Goal: Task Accomplishment & Management: Manage account settings

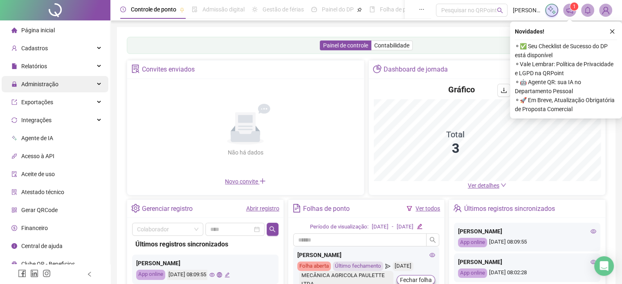
click at [67, 84] on div "Administração" at bounding box center [55, 84] width 107 height 16
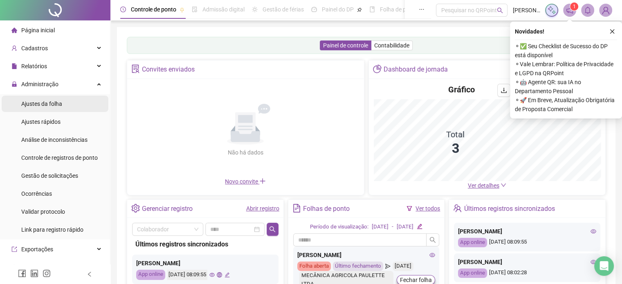
click at [64, 107] on li "Ajustes da folha" at bounding box center [55, 104] width 107 height 16
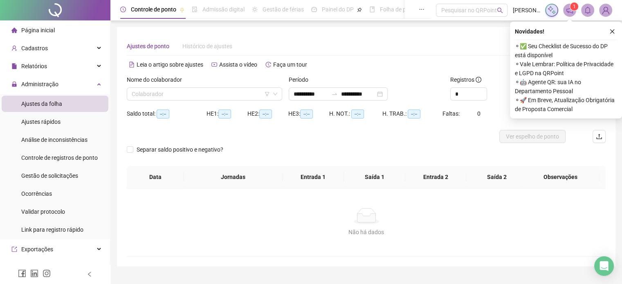
type input "**********"
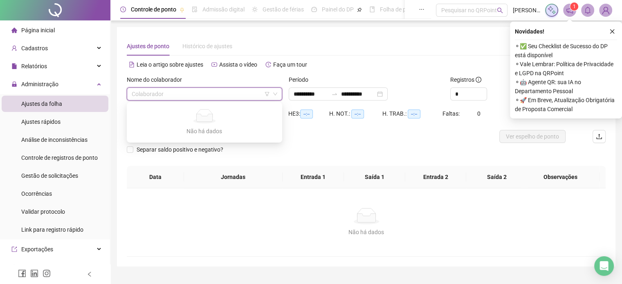
click at [222, 99] on input "search" at bounding box center [201, 94] width 138 height 12
click at [206, 98] on input "search" at bounding box center [201, 94] width 138 height 12
click at [206, 113] on div "JOÃO CESAR FERNANDES" at bounding box center [204, 110] width 142 height 9
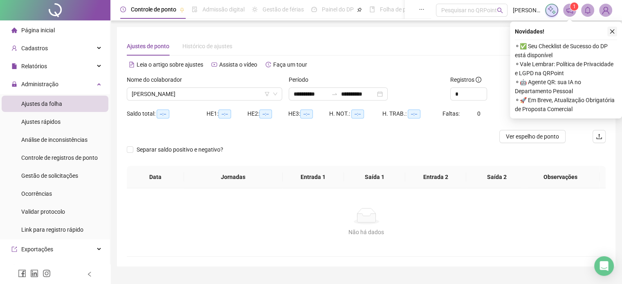
click at [611, 32] on icon "close" at bounding box center [612, 32] width 6 height 6
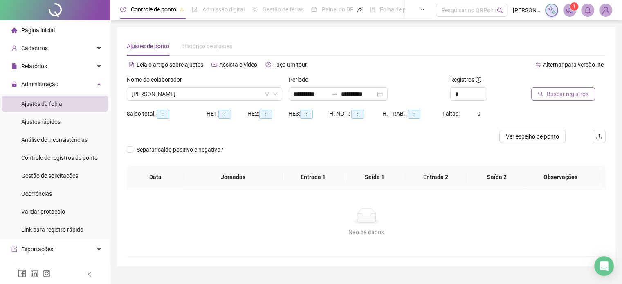
click at [569, 96] on span "Buscar registros" at bounding box center [567, 94] width 42 height 9
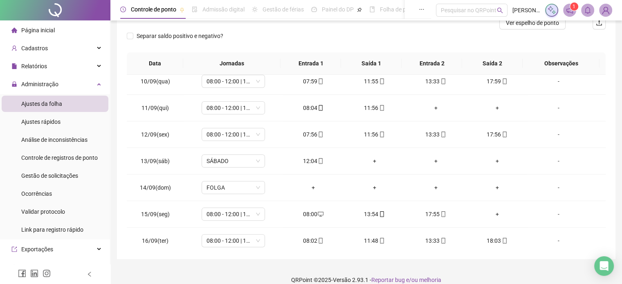
scroll to position [249, 0]
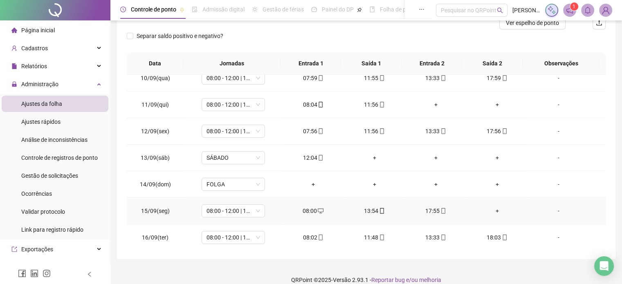
click at [373, 209] on div "13:54" at bounding box center [374, 210] width 48 height 9
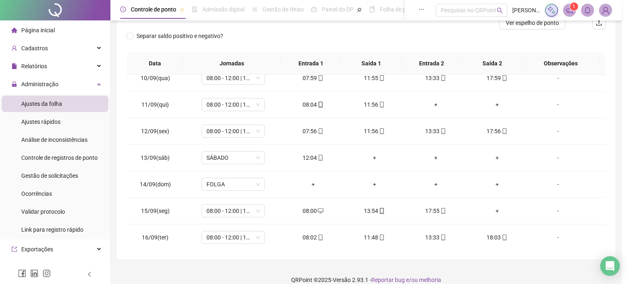
type input "**********"
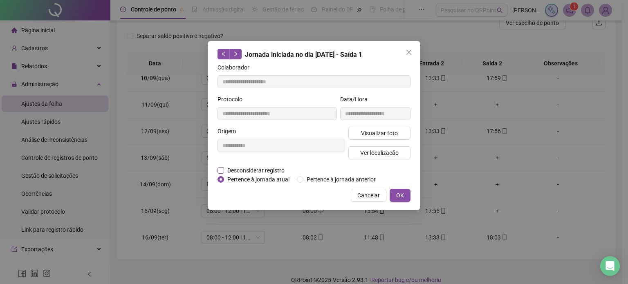
click at [273, 170] on span "Desconsiderar registro" at bounding box center [256, 170] width 64 height 9
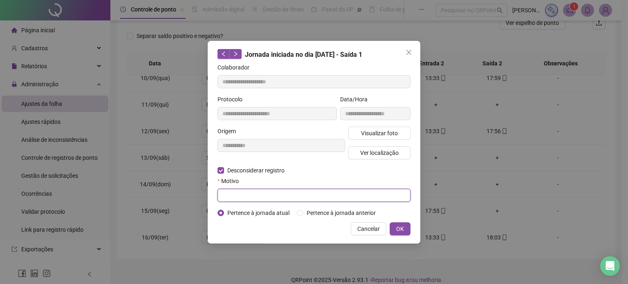
click at [282, 194] on input "text" at bounding box center [313, 195] width 193 height 13
type input "*"
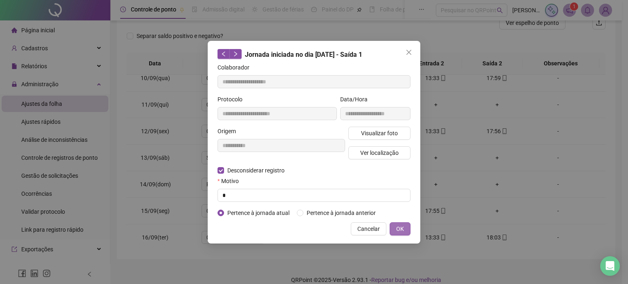
click at [407, 229] on button "OK" at bounding box center [399, 228] width 21 height 13
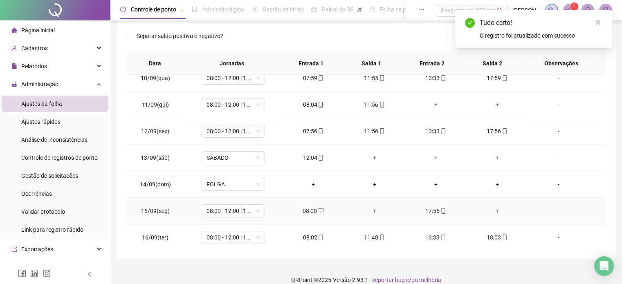
click at [373, 210] on div "+" at bounding box center [374, 210] width 48 height 9
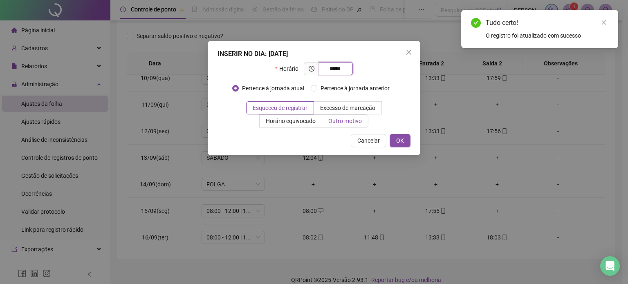
type input "*****"
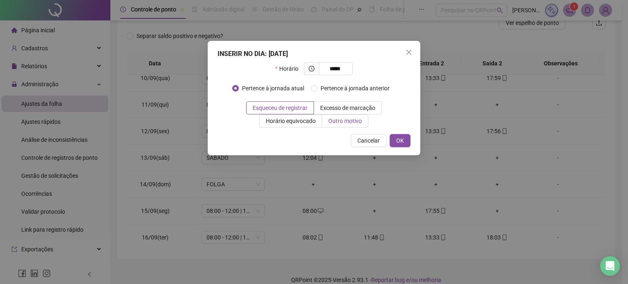
click at [360, 118] on span "Outro motivo" at bounding box center [345, 121] width 34 height 7
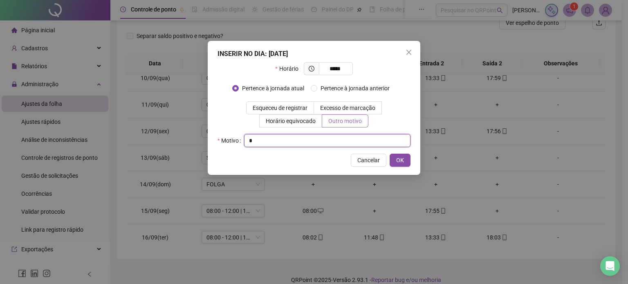
type input "*"
click at [389, 154] on button "OK" at bounding box center [399, 160] width 21 height 13
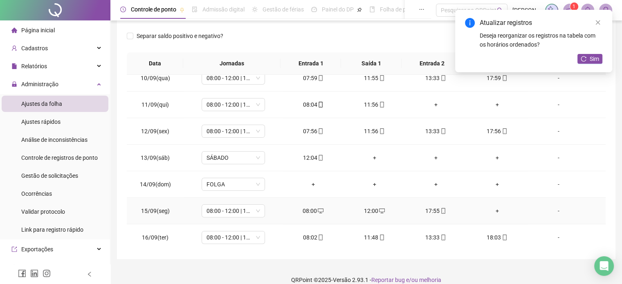
click at [490, 210] on div "+" at bounding box center [497, 210] width 48 height 9
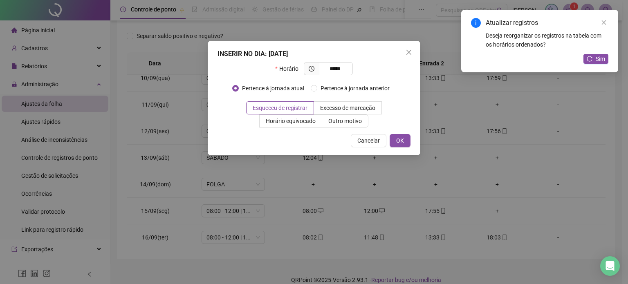
type input "*****"
click at [355, 120] on span "Outro motivo" at bounding box center [345, 121] width 34 height 7
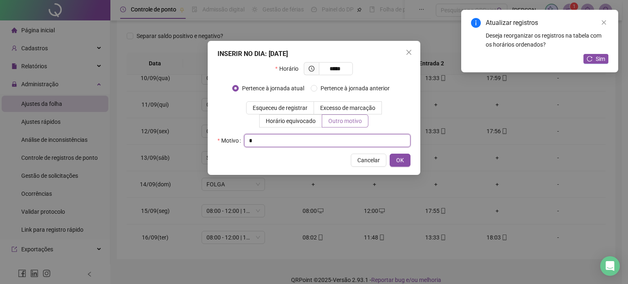
type input "*"
click at [389, 154] on button "OK" at bounding box center [399, 160] width 21 height 13
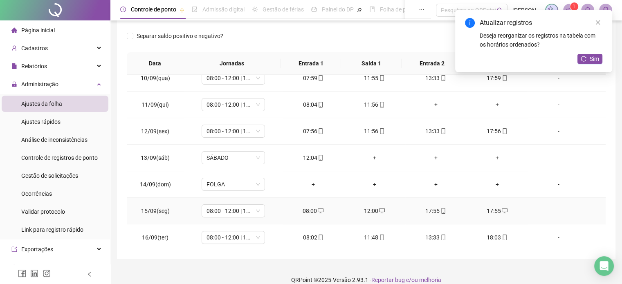
click at [429, 206] on div "17:55" at bounding box center [436, 210] width 48 height 9
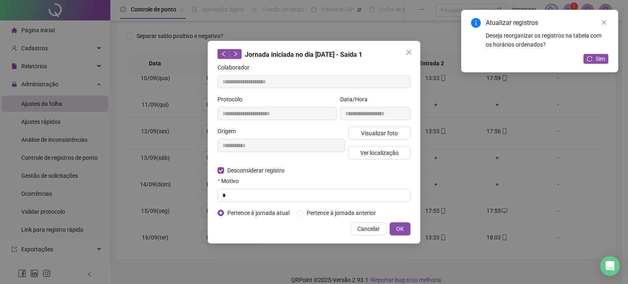
type input "**********"
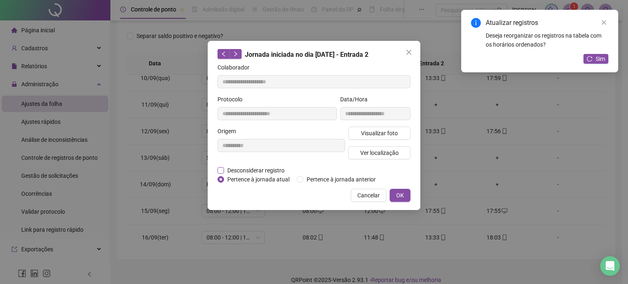
click at [269, 168] on span "Desconsiderar registro" at bounding box center [256, 170] width 64 height 9
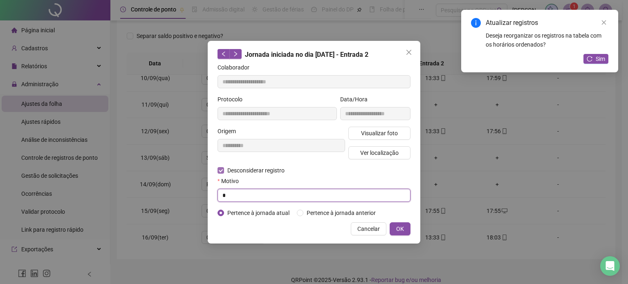
type input "*"
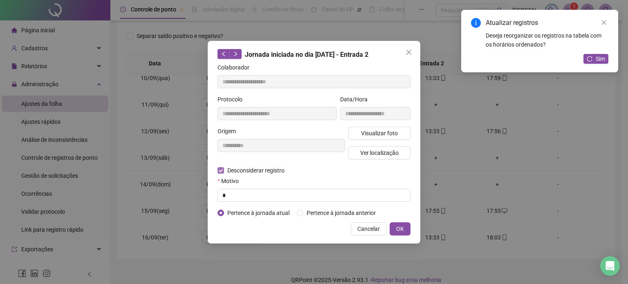
click at [389, 222] on button "OK" at bounding box center [399, 228] width 21 height 13
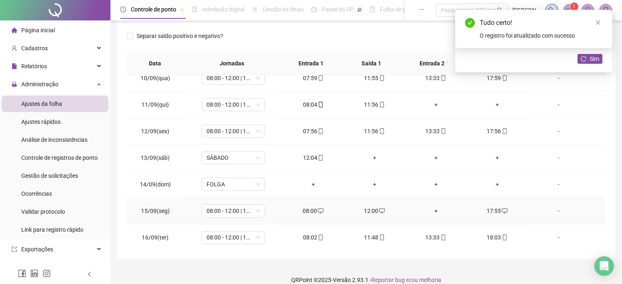
click at [432, 210] on div "+" at bounding box center [436, 210] width 48 height 9
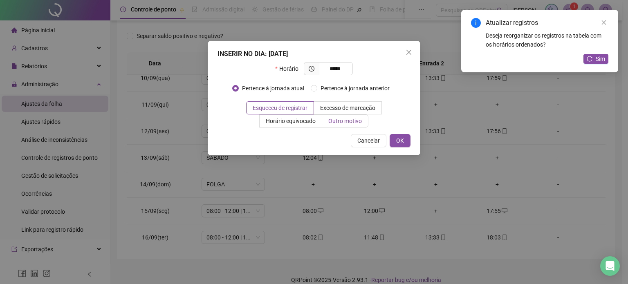
type input "*****"
click at [356, 123] on span "Outro motivo" at bounding box center [345, 121] width 34 height 7
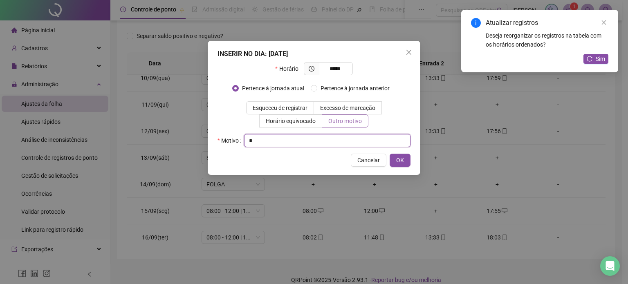
type input "*"
click at [389, 154] on button "OK" at bounding box center [399, 160] width 21 height 13
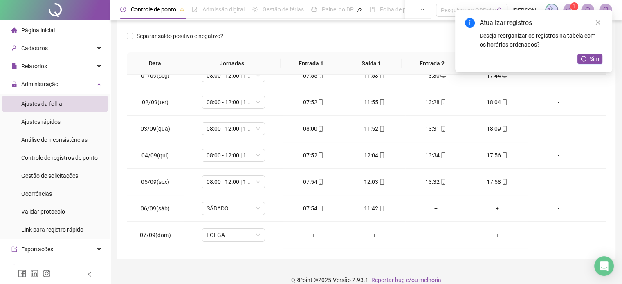
scroll to position [0, 0]
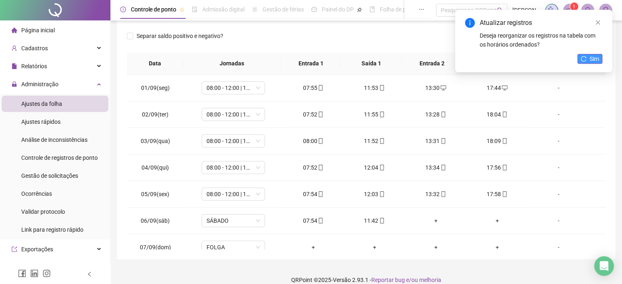
click at [591, 63] on span "Sim" at bounding box center [593, 58] width 9 height 9
